Goal: Information Seeking & Learning: Learn about a topic

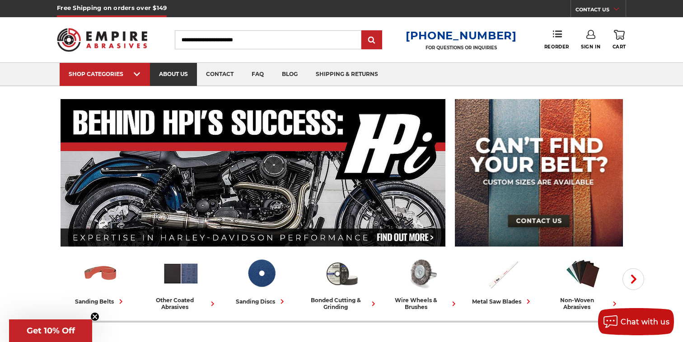
click at [170, 76] on link "about us" at bounding box center [173, 74] width 47 height 23
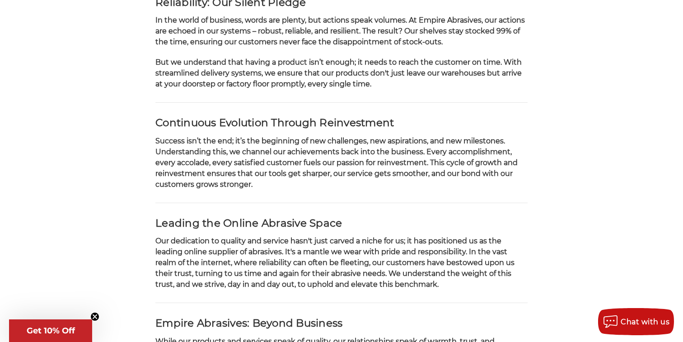
scroll to position [526, 0]
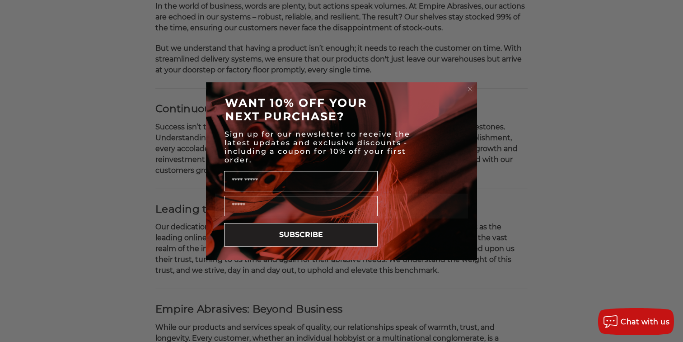
click at [470, 87] on circle "Close dialog" at bounding box center [470, 88] width 9 height 9
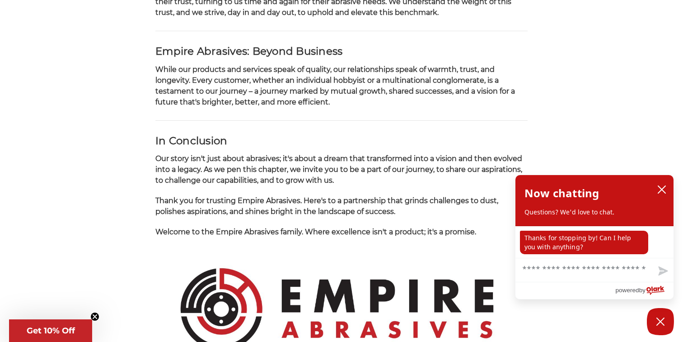
scroll to position [776, 0]
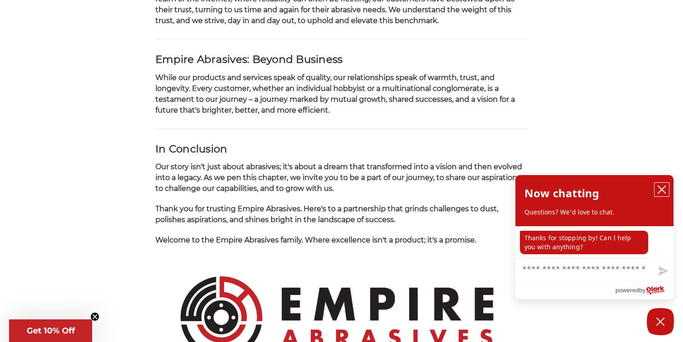
click at [664, 191] on icon "close chatbox" at bounding box center [661, 189] width 9 height 9
